Goal: Use online tool/utility: Utilize a website feature to perform a specific function

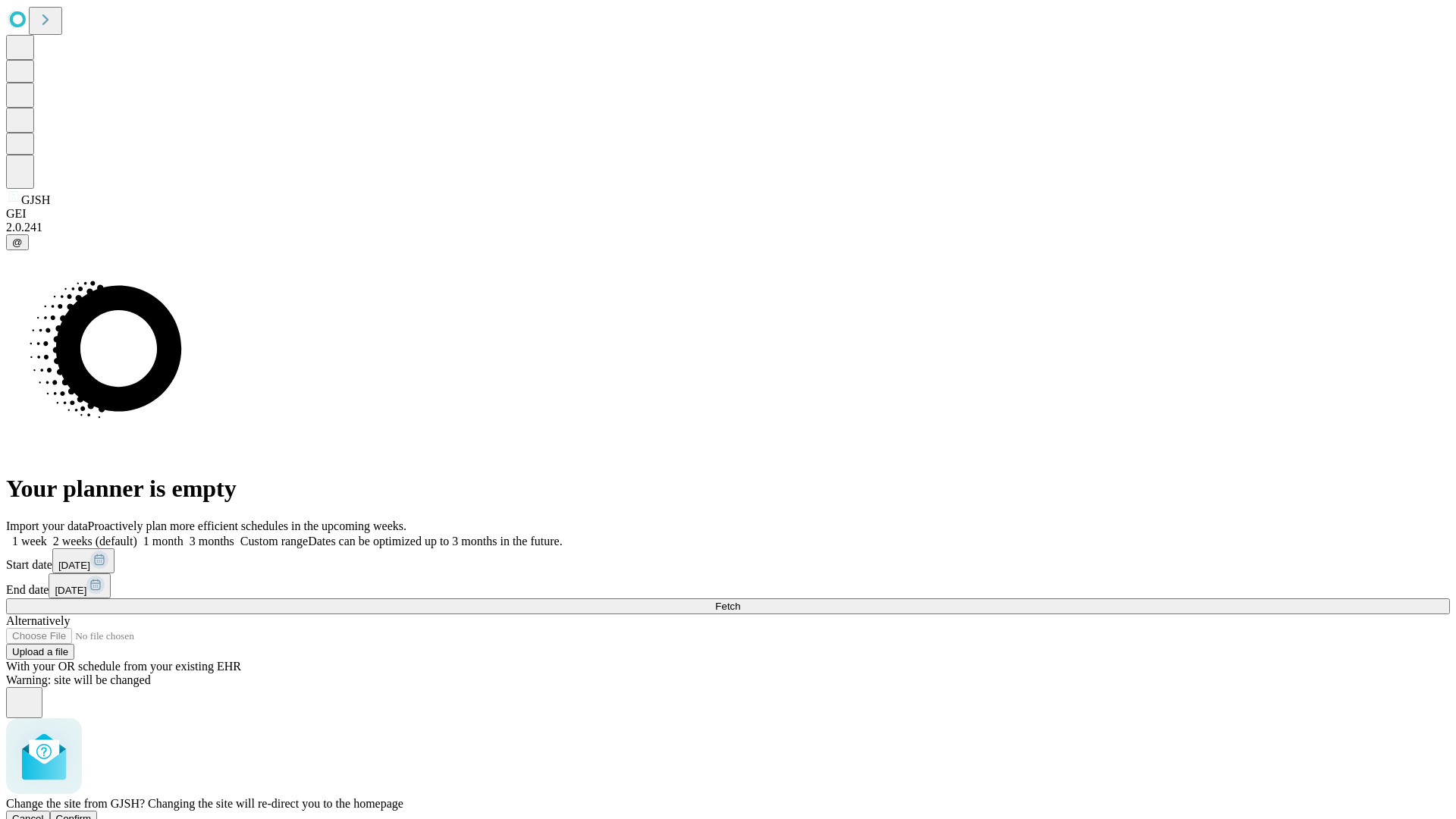
click at [92, 812] on span "Confirm" at bounding box center [73, 818] width 35 height 12
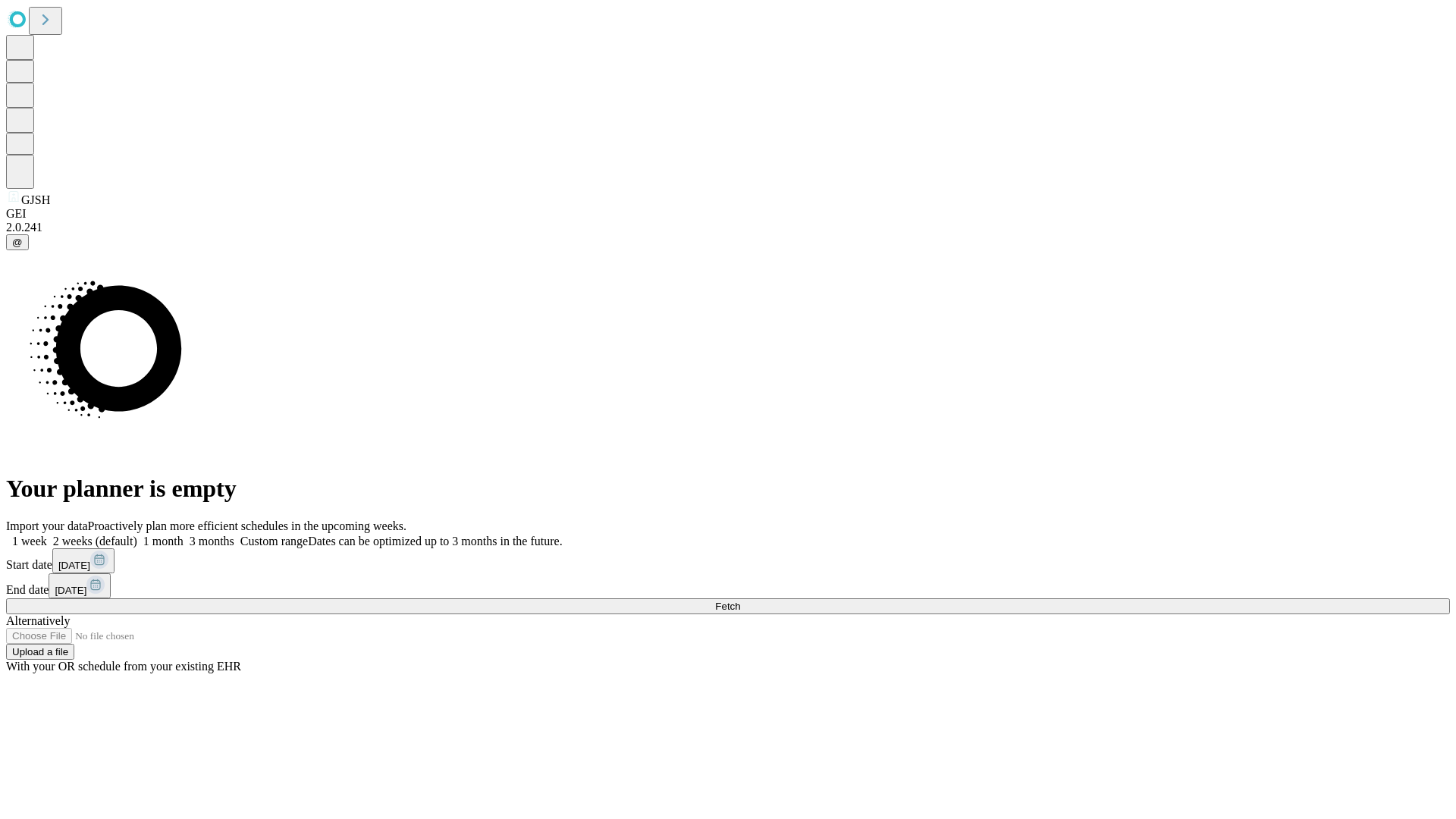
click at [47, 534] on label "1 week" at bounding box center [26, 541] width 41 height 13
click at [740, 600] on span "Fetch" at bounding box center [728, 606] width 25 height 12
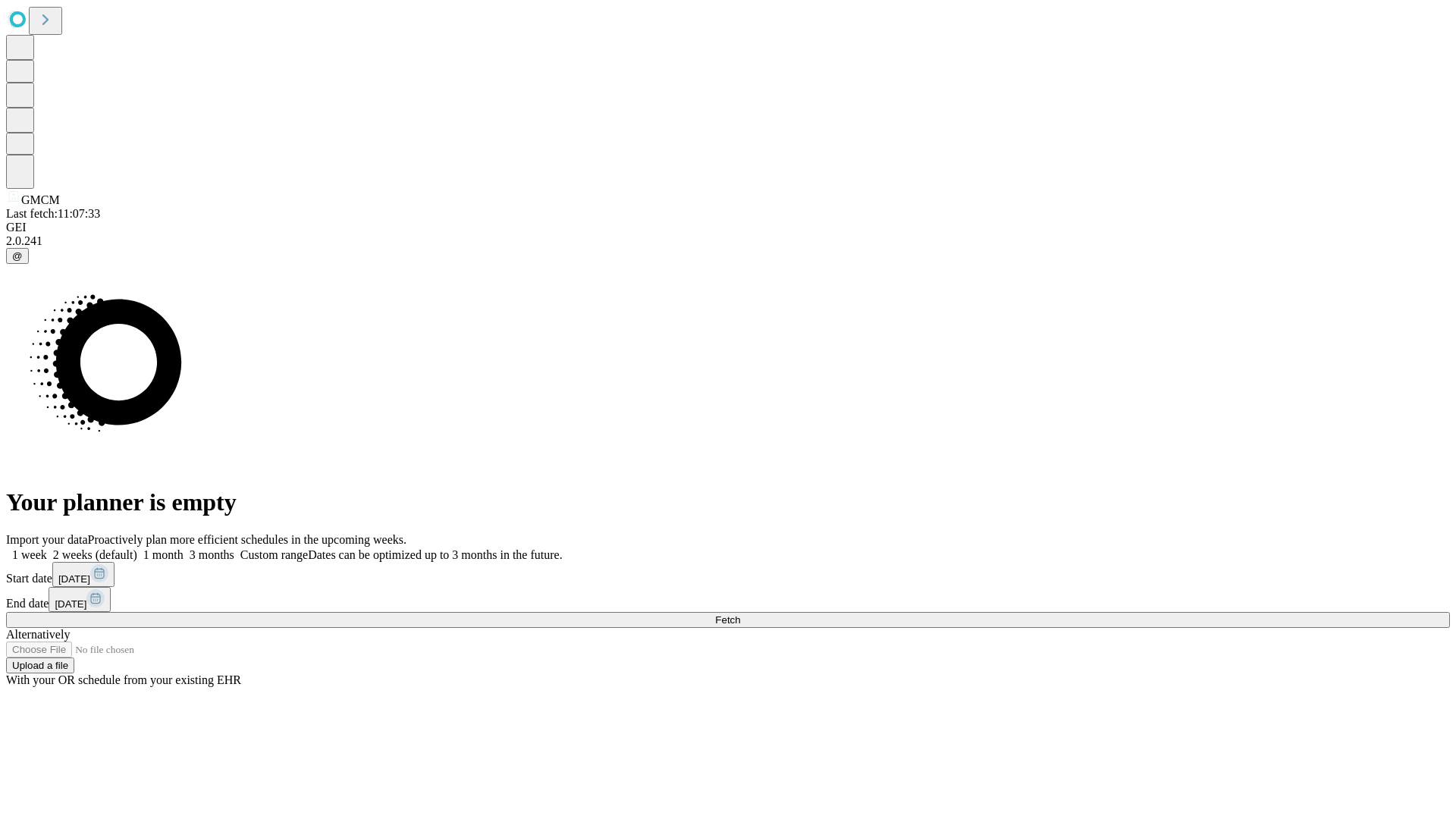
click at [47, 548] on label "1 week" at bounding box center [26, 555] width 41 height 13
click at [740, 614] on span "Fetch" at bounding box center [728, 619] width 25 height 12
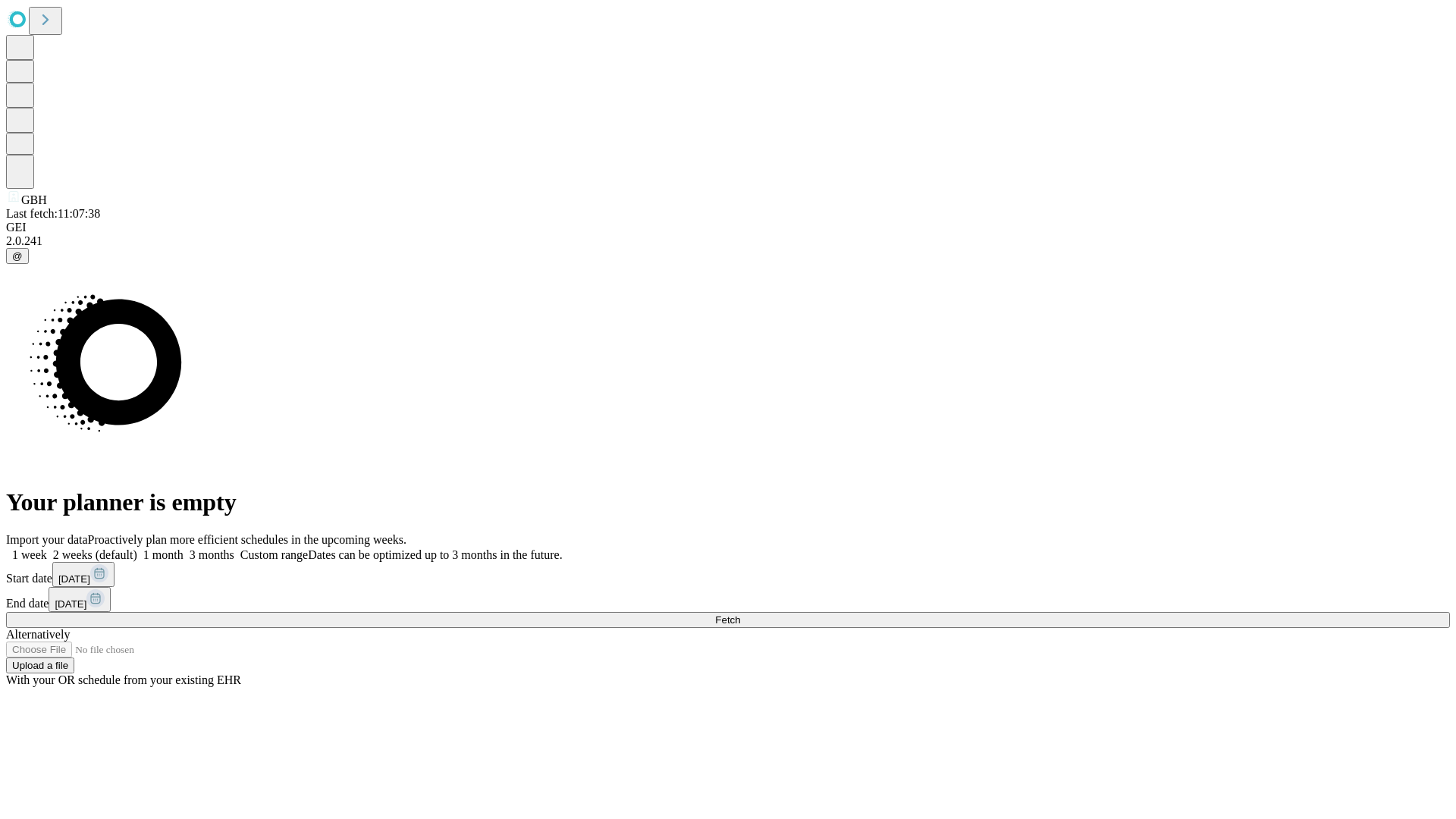
click at [47, 548] on label "1 week" at bounding box center [26, 555] width 41 height 13
click at [740, 614] on span "Fetch" at bounding box center [728, 619] width 25 height 12
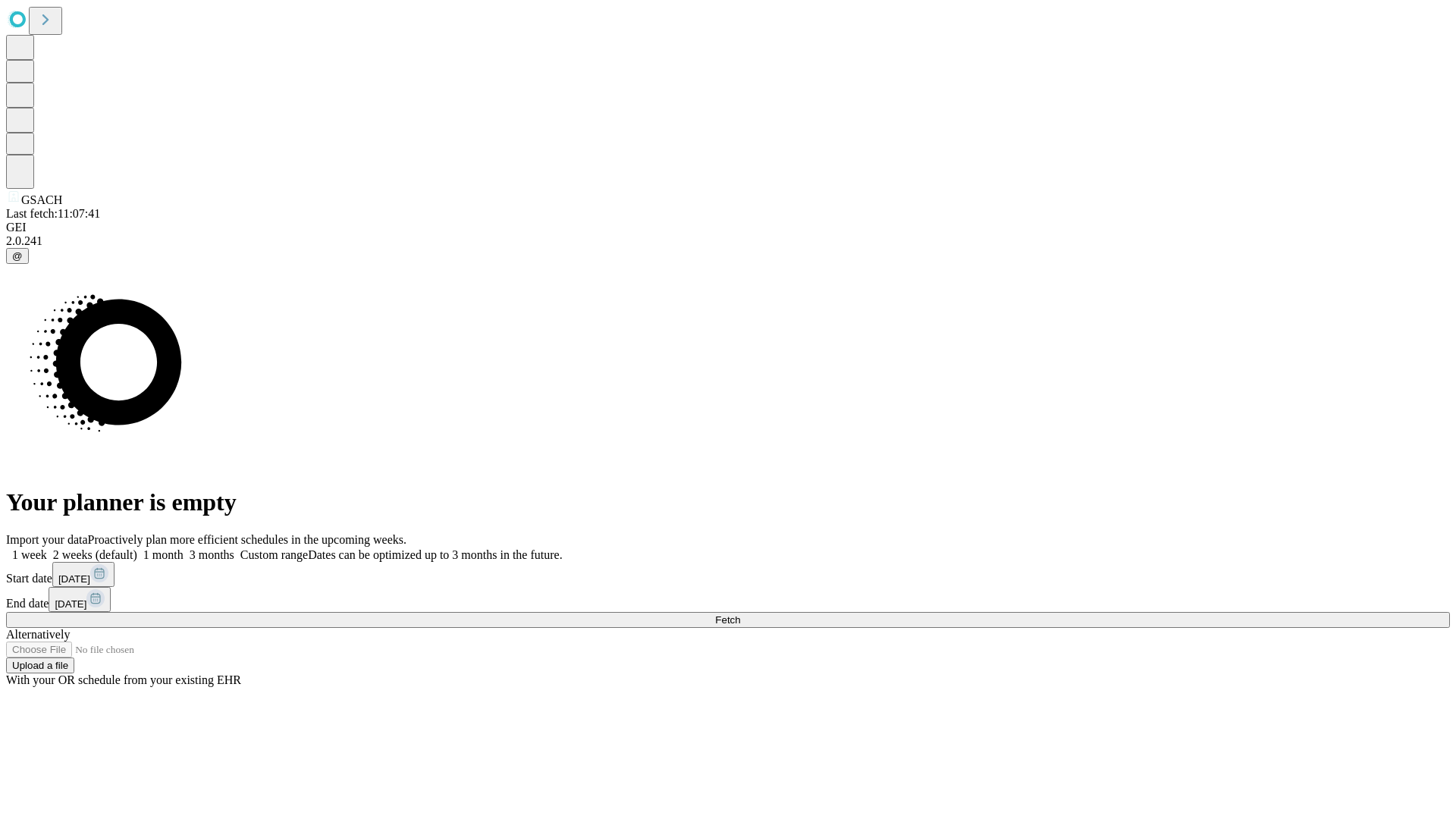
click at [47, 548] on label "1 week" at bounding box center [26, 555] width 41 height 13
click at [740, 614] on span "Fetch" at bounding box center [728, 619] width 25 height 12
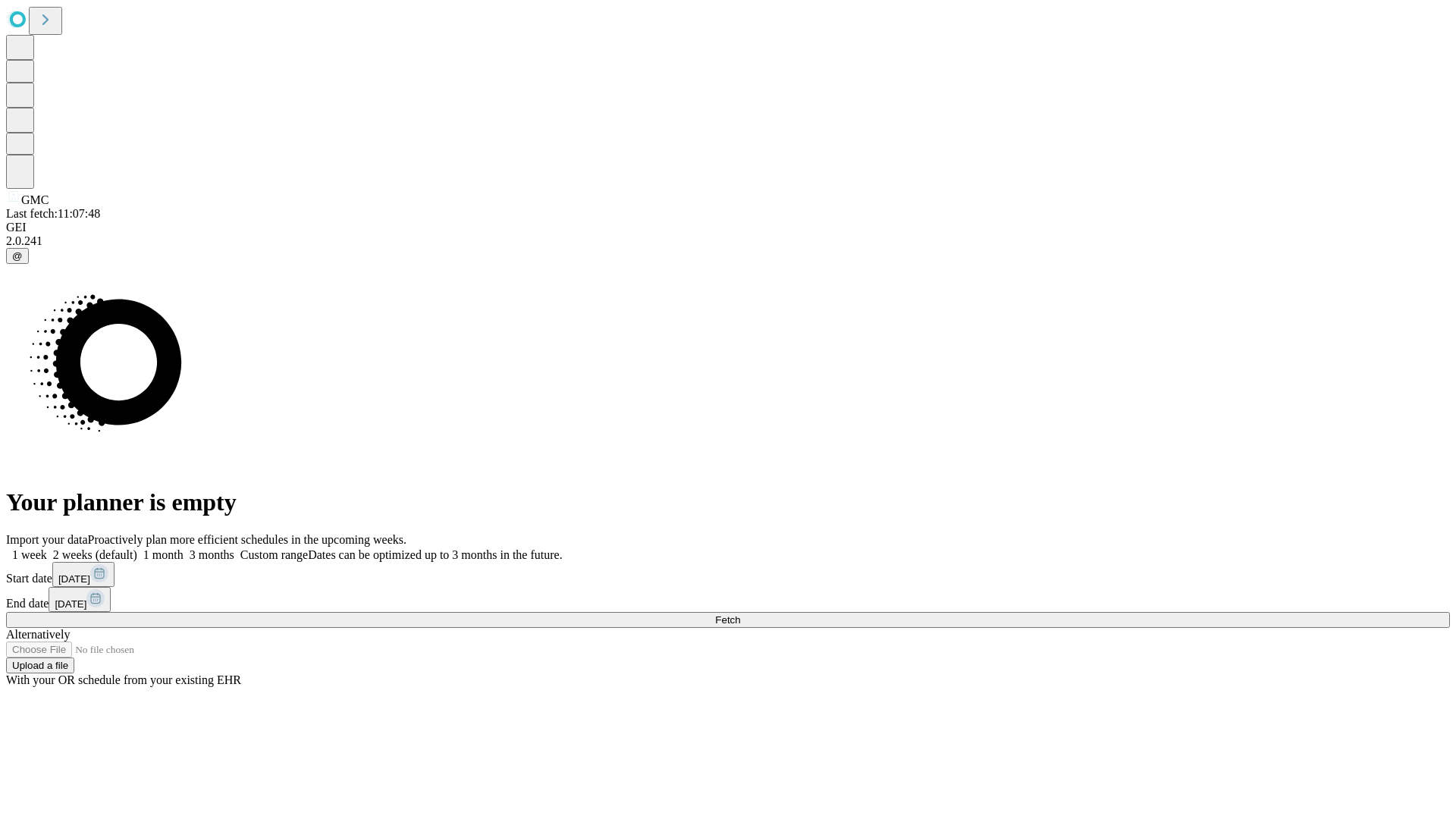
click at [47, 548] on label "1 week" at bounding box center [26, 555] width 41 height 13
click at [740, 614] on span "Fetch" at bounding box center [728, 619] width 25 height 12
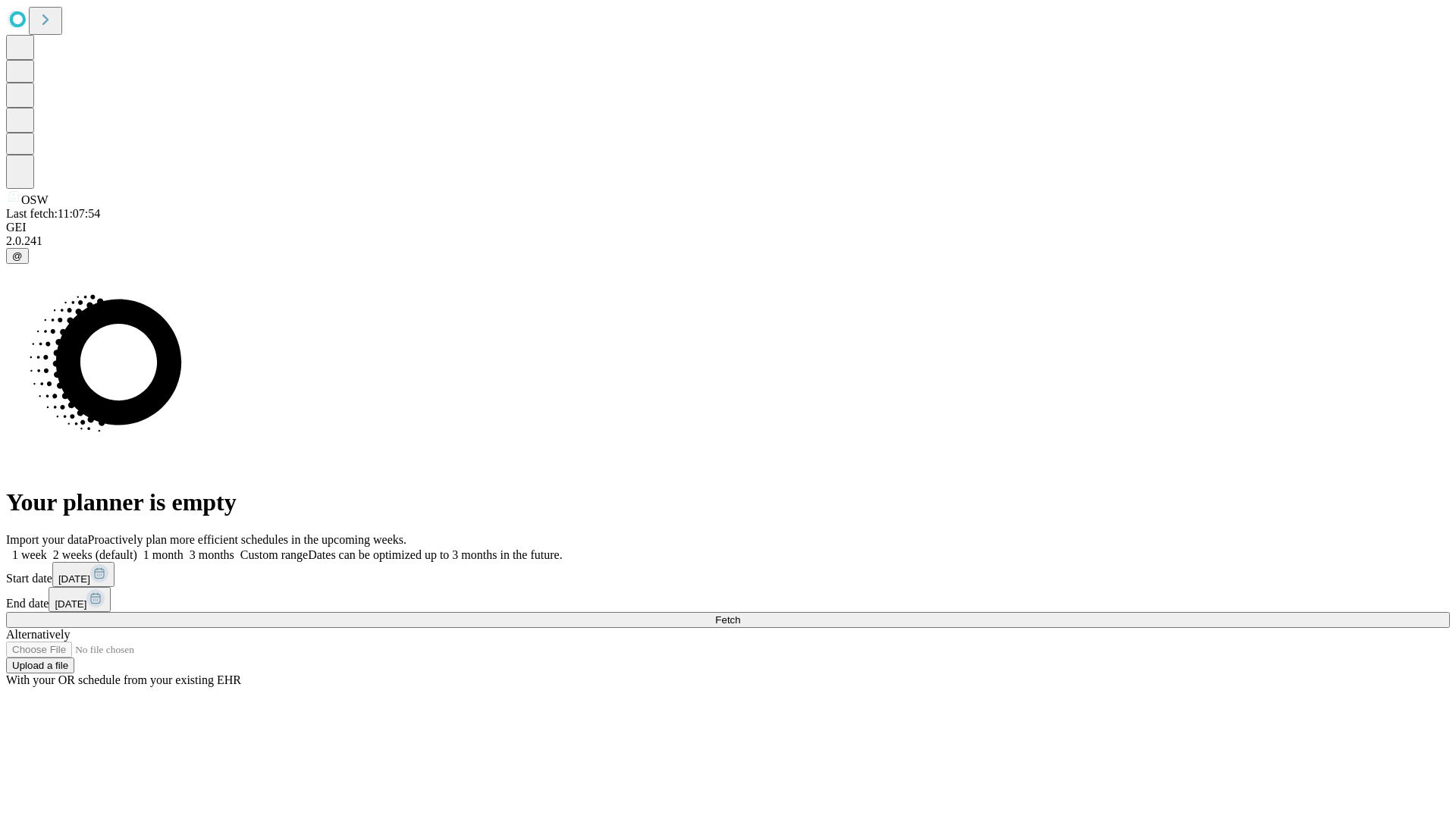
click at [47, 548] on label "1 week" at bounding box center [26, 555] width 41 height 13
click at [740, 614] on span "Fetch" at bounding box center [728, 619] width 25 height 12
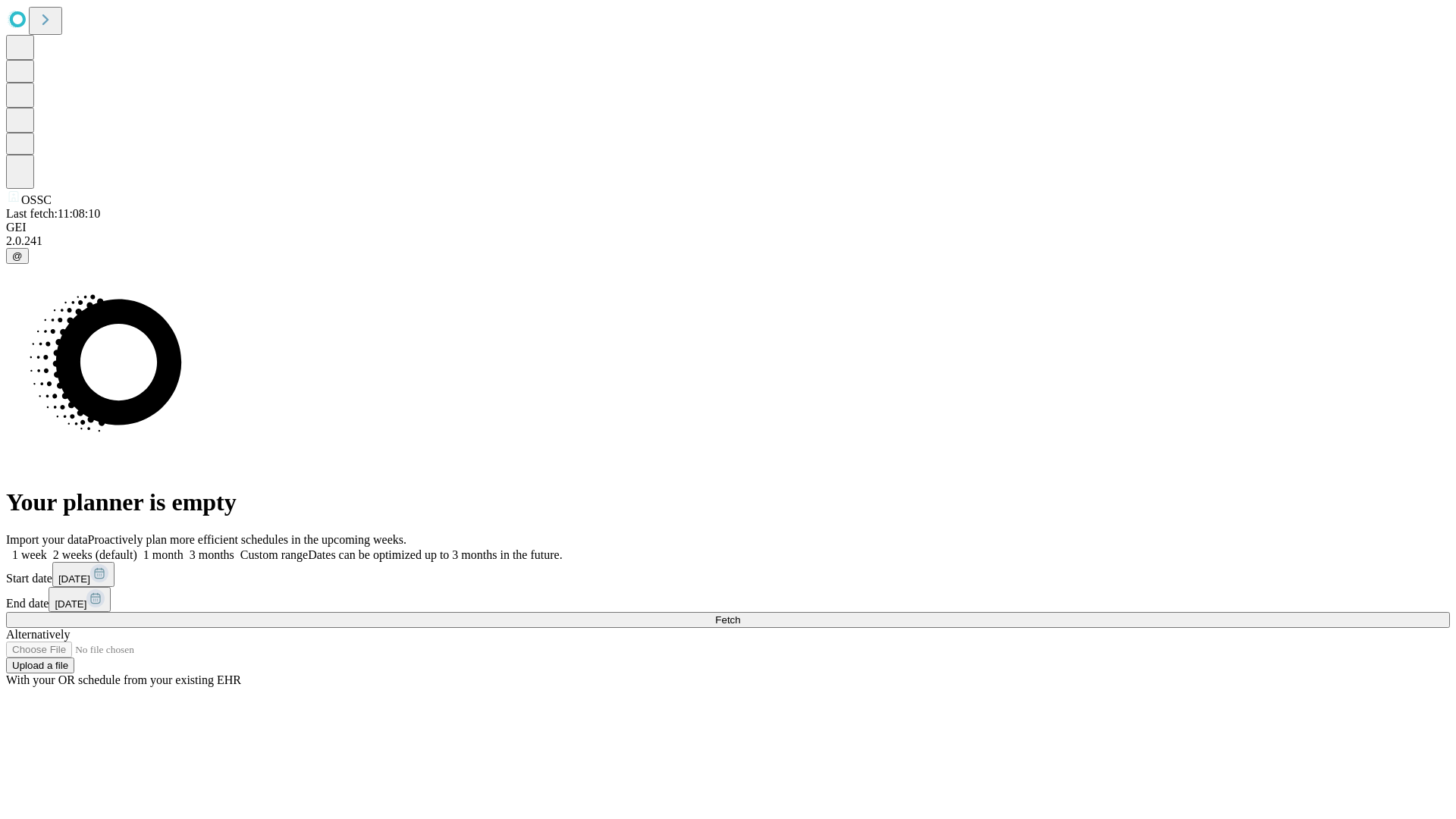
click at [47, 548] on label "1 week" at bounding box center [26, 555] width 41 height 13
click at [740, 614] on span "Fetch" at bounding box center [728, 619] width 25 height 12
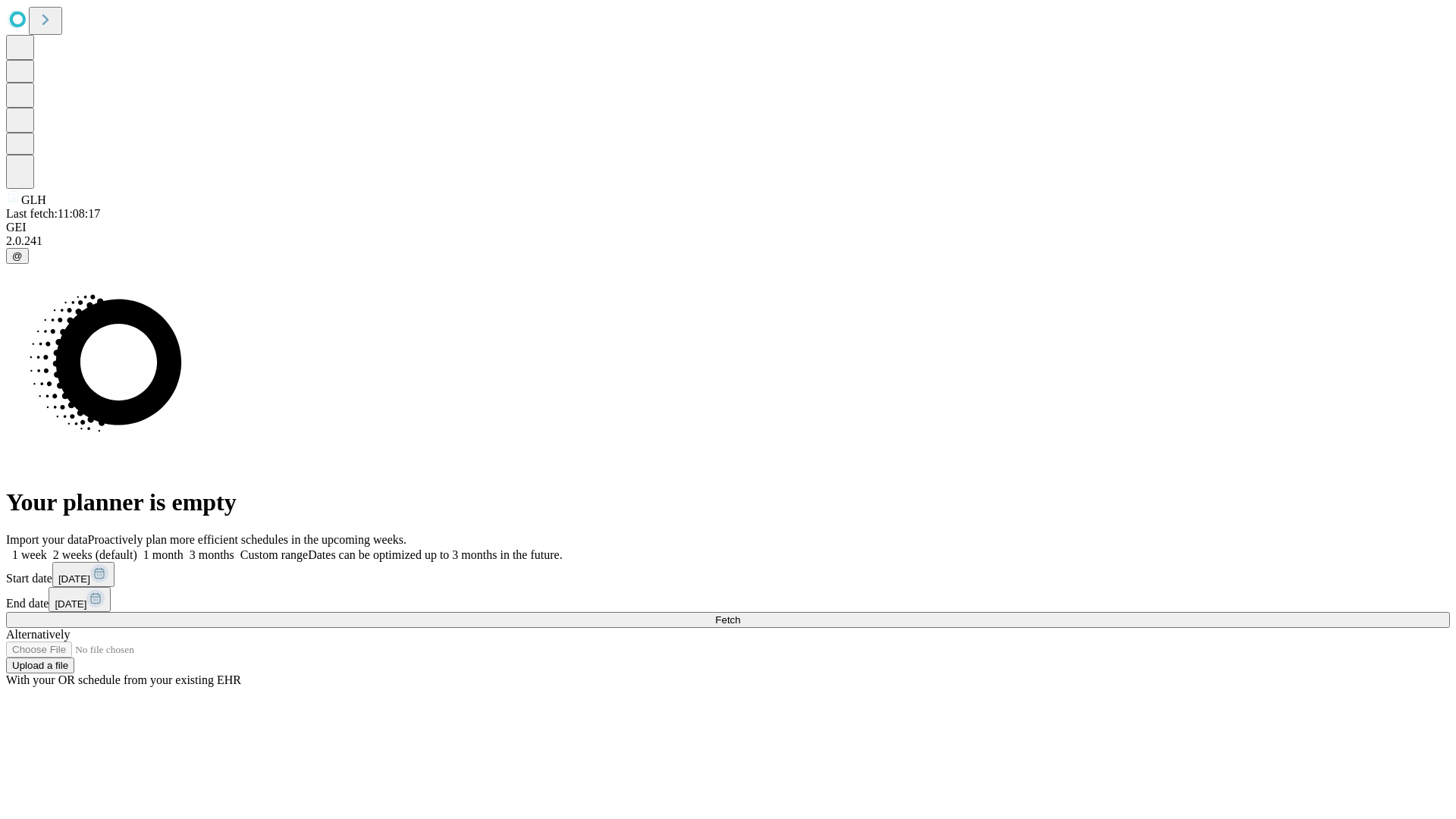
click at [47, 548] on label "1 week" at bounding box center [26, 555] width 41 height 13
click at [740, 614] on span "Fetch" at bounding box center [728, 619] width 25 height 12
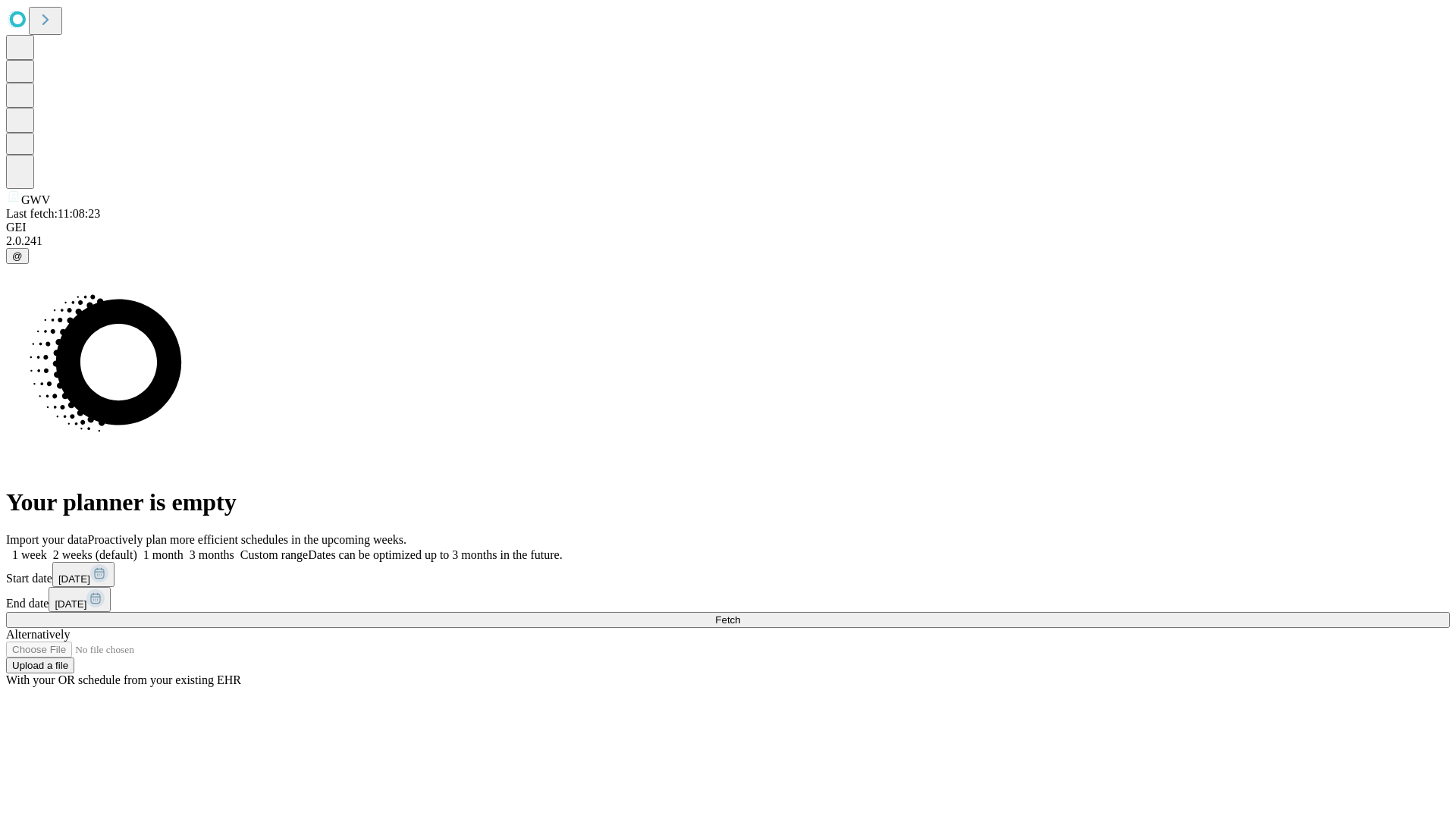
click at [740, 614] on span "Fetch" at bounding box center [728, 619] width 25 height 12
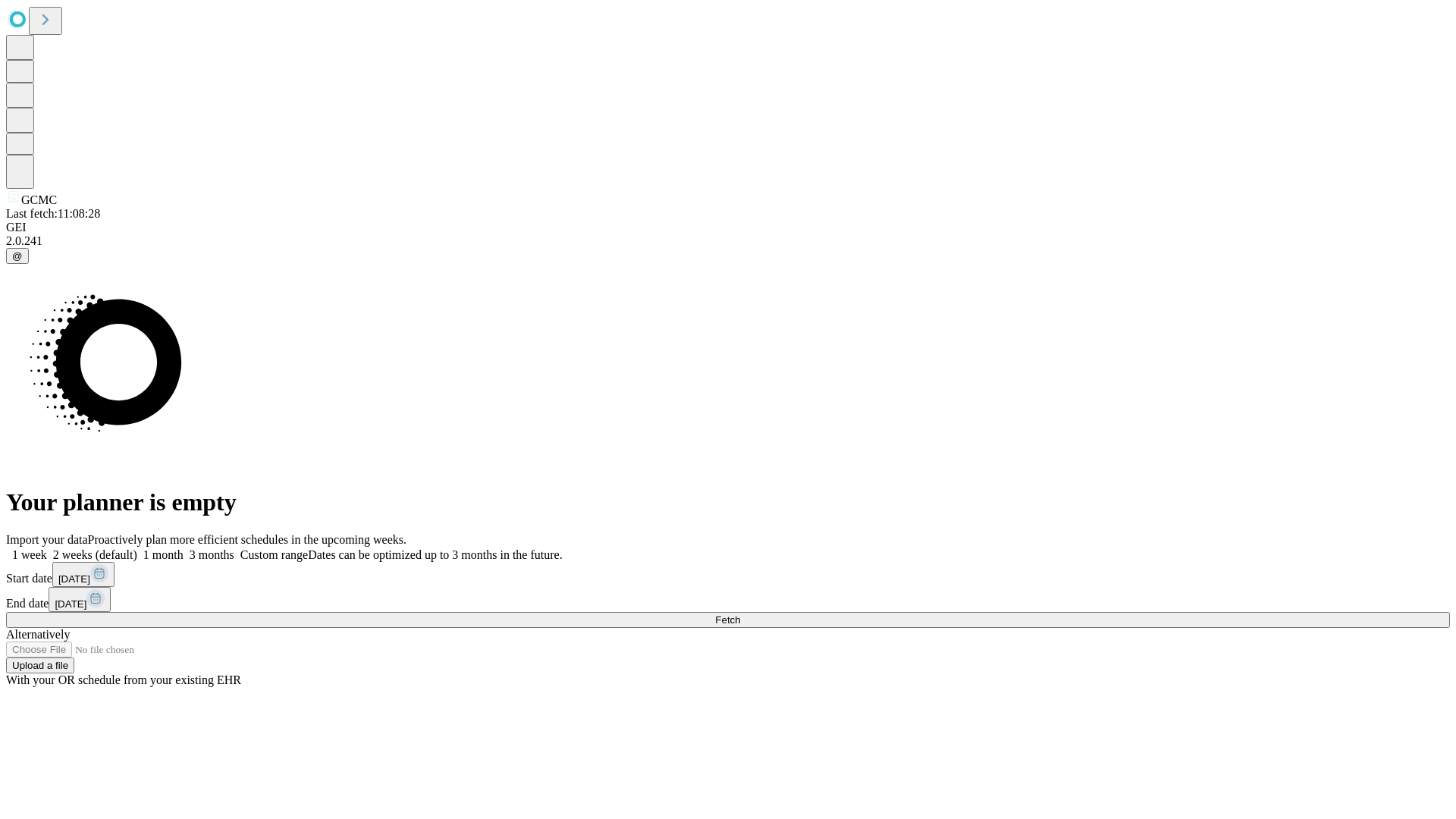
click at [47, 548] on label "1 week" at bounding box center [26, 555] width 41 height 13
click at [740, 614] on span "Fetch" at bounding box center [728, 619] width 25 height 12
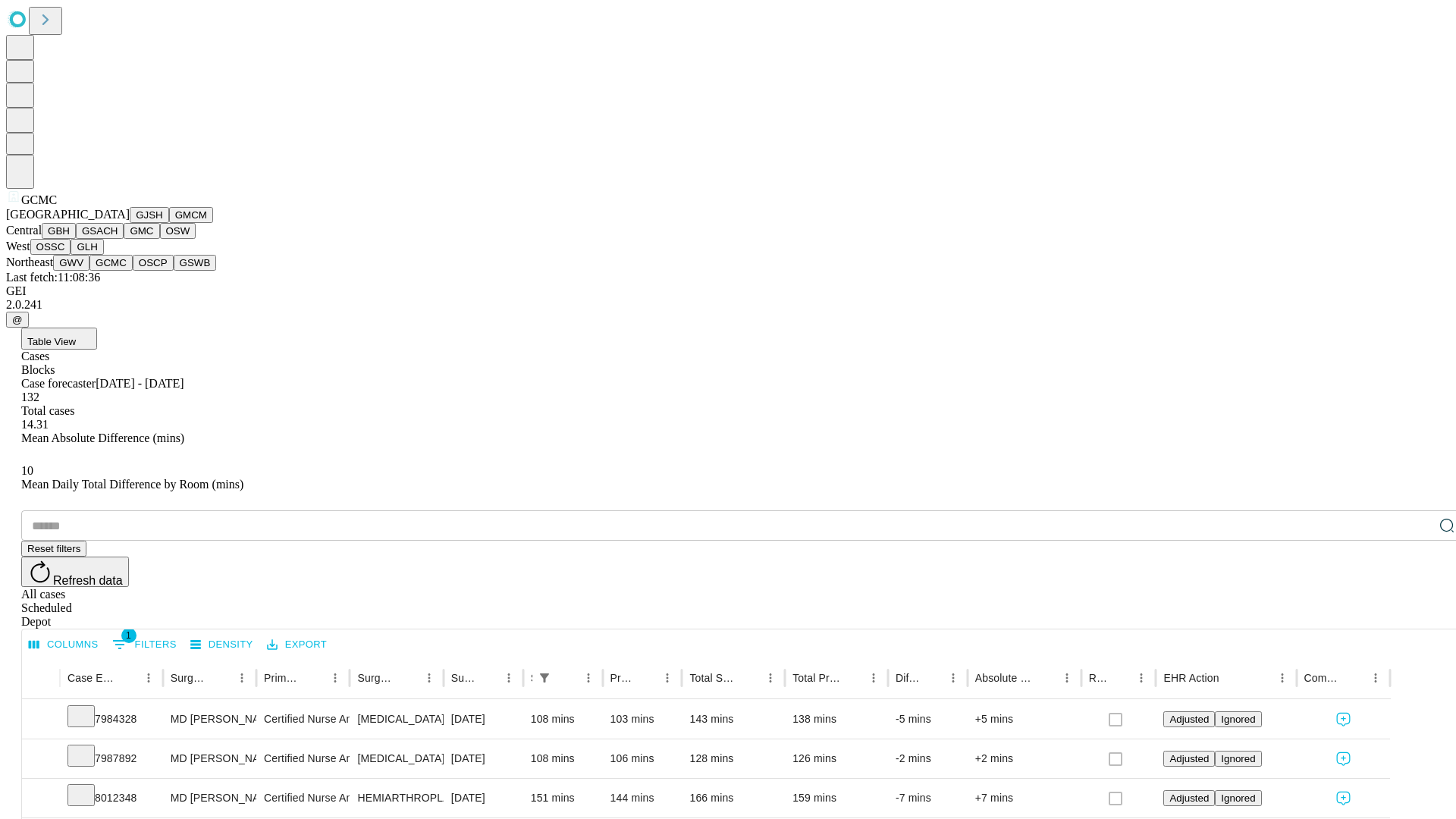
click at [133, 271] on button "OSCP" at bounding box center [153, 262] width 41 height 16
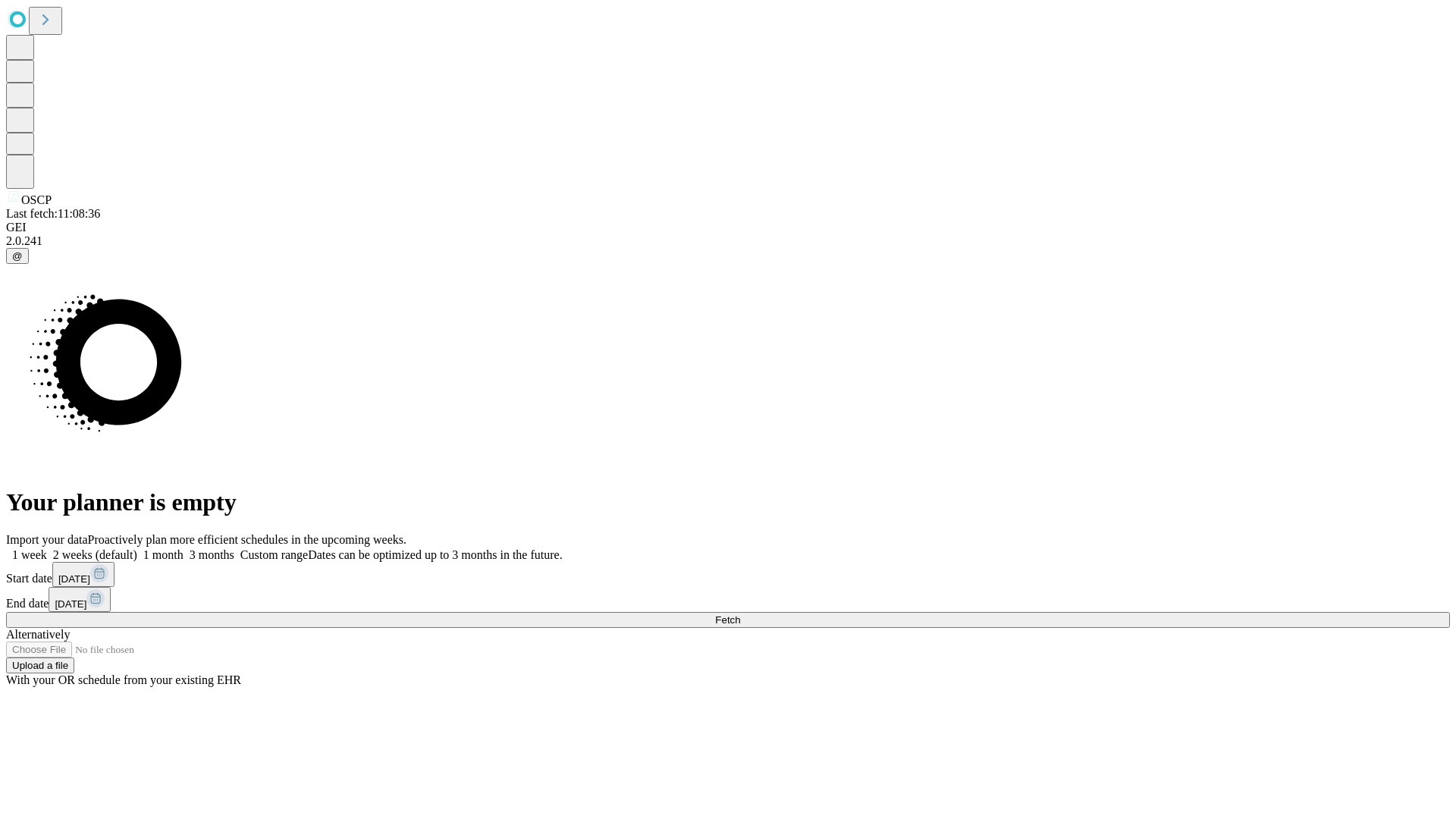
click at [47, 548] on label "1 week" at bounding box center [26, 555] width 41 height 13
click at [740, 614] on span "Fetch" at bounding box center [728, 619] width 25 height 12
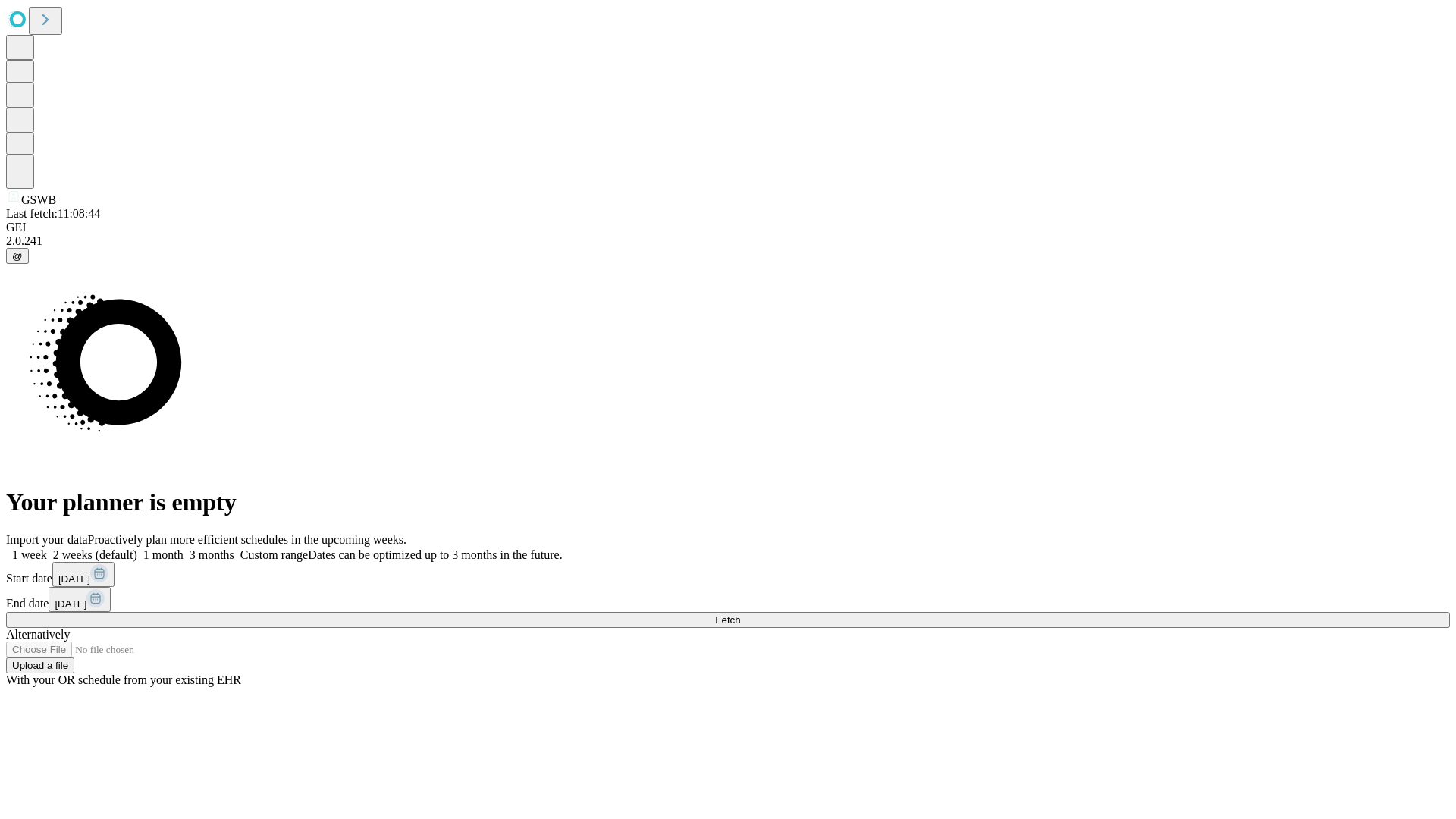
click at [740, 614] on span "Fetch" at bounding box center [728, 619] width 25 height 12
